Goal: Find specific page/section: Find specific page/section

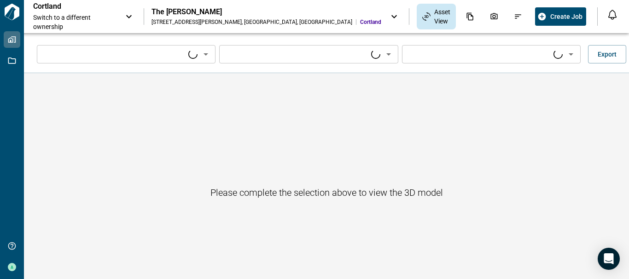
type input "****"
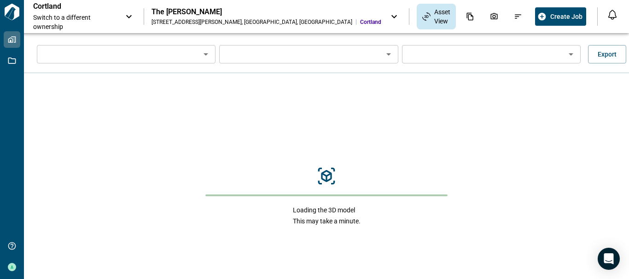
type input "****"
type input "**********"
